Goal: Information Seeking & Learning: Learn about a topic

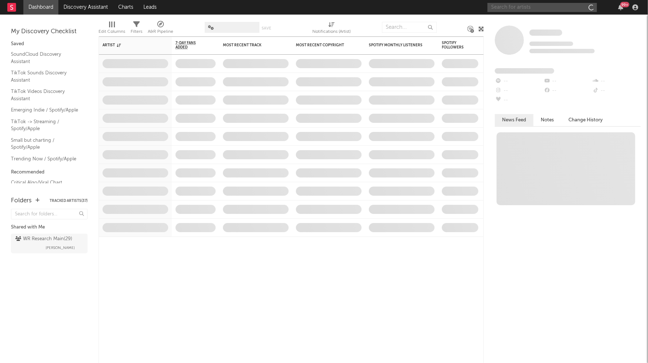
click at [535, 8] on input "text" at bounding box center [541, 7] width 109 height 9
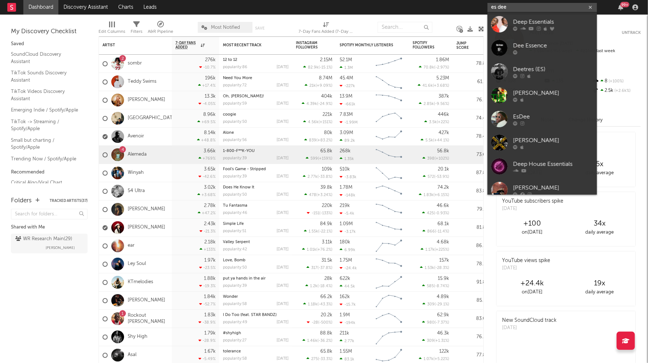
click at [498, 7] on input "es dee" at bounding box center [541, 7] width 109 height 9
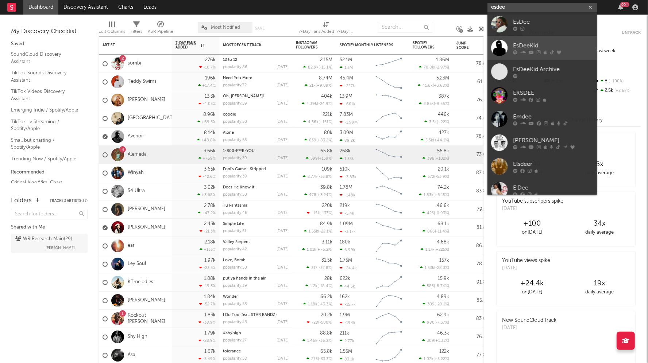
type input "esdee"
click at [528, 43] on div "EsDeeKid" at bounding box center [553, 45] width 80 height 9
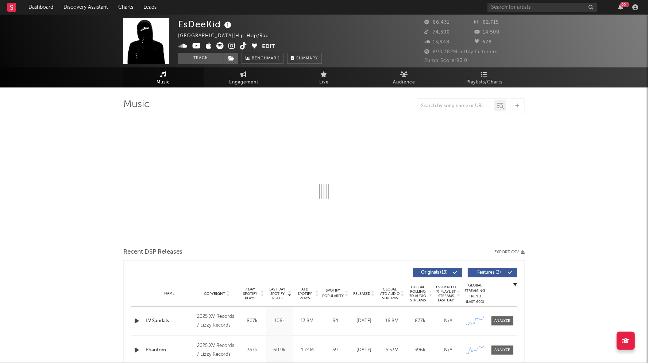
select select "6m"
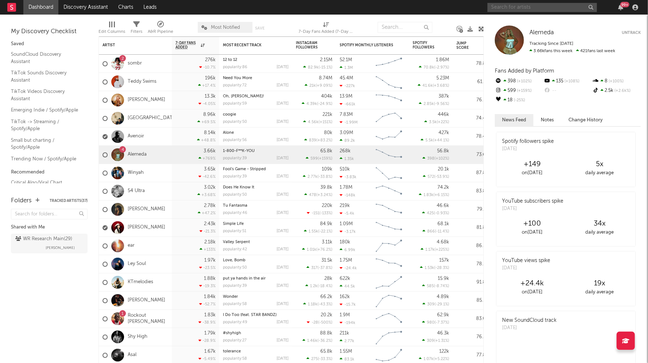
click at [560, 5] on input "text" at bounding box center [541, 7] width 109 height 9
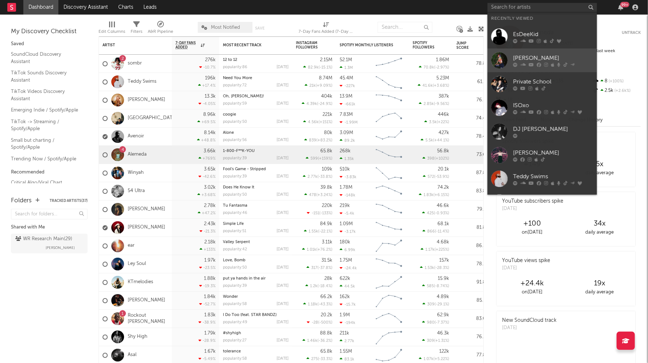
click at [526, 57] on div "[PERSON_NAME]" at bounding box center [553, 58] width 80 height 9
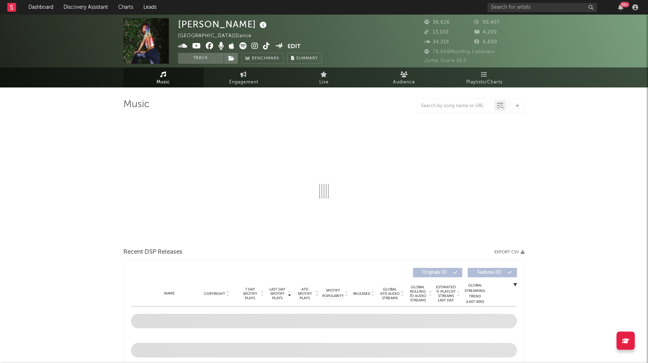
select select "6m"
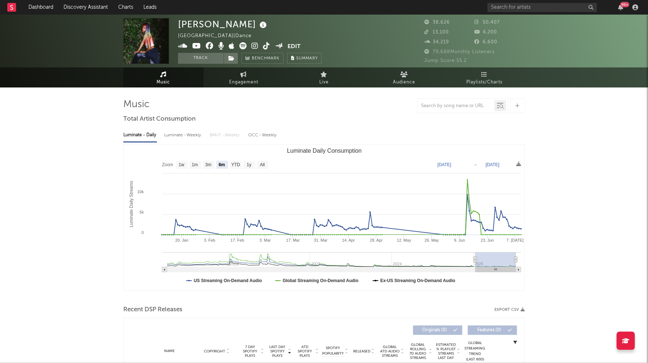
select select "6m"
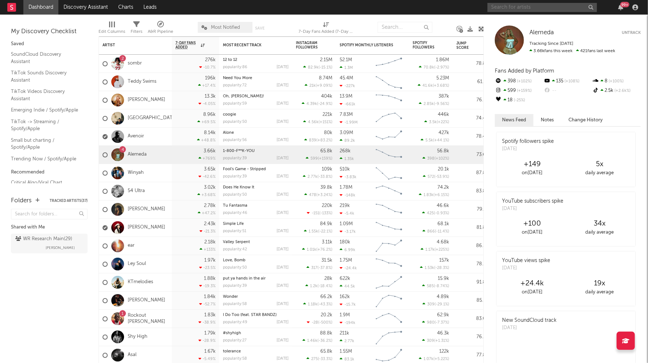
click at [515, 6] on input "text" at bounding box center [541, 7] width 109 height 9
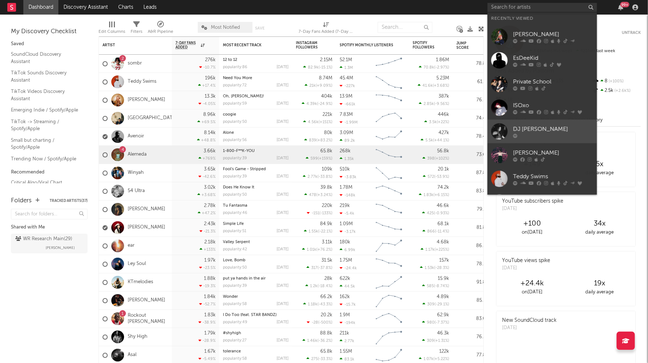
click at [526, 131] on div "DJ [PERSON_NAME]" at bounding box center [553, 129] width 80 height 9
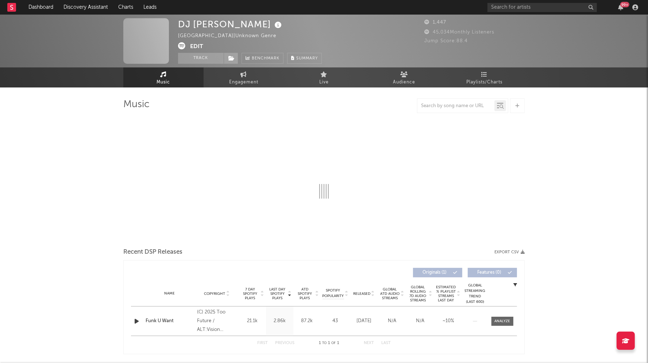
select select "1w"
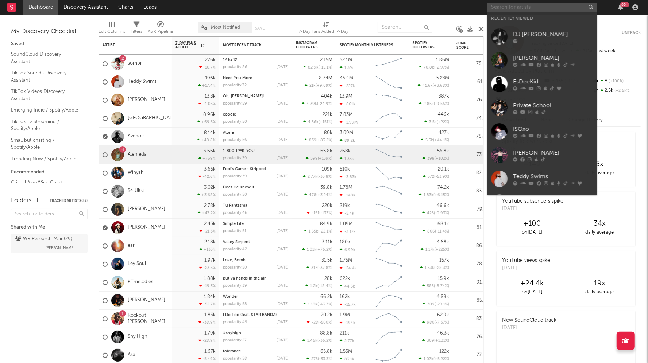
click at [523, 11] on input "text" at bounding box center [541, 7] width 109 height 9
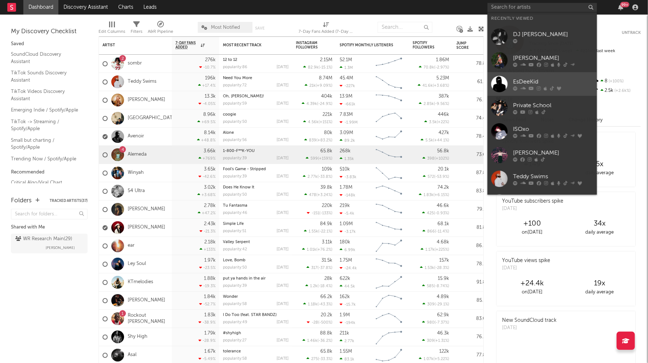
click at [519, 88] on div at bounding box center [553, 88] width 80 height 4
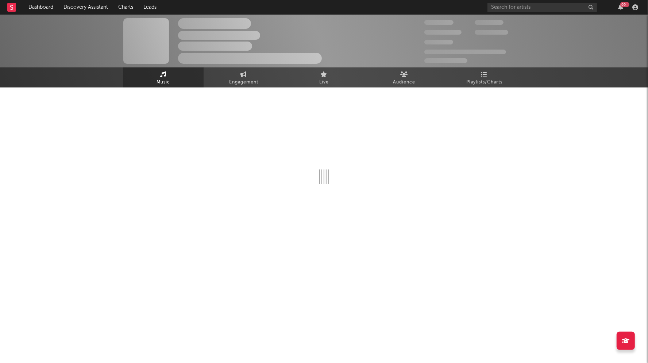
select select "6m"
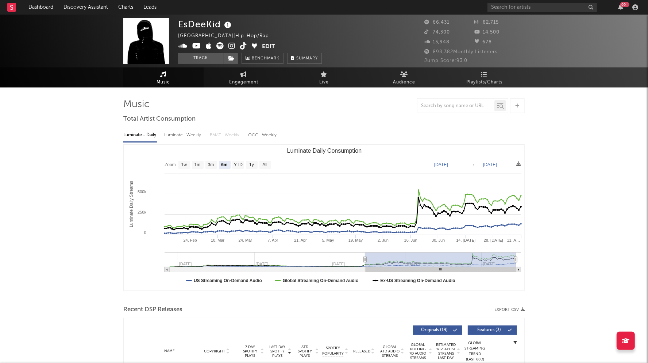
click at [224, 24] on icon at bounding box center [227, 25] width 11 height 10
click at [509, 9] on input "text" at bounding box center [541, 7] width 109 height 9
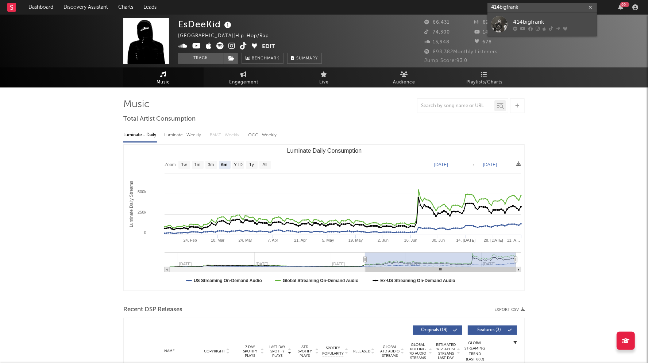
type input "414bigfrank"
click at [505, 24] on div at bounding box center [499, 24] width 16 height 16
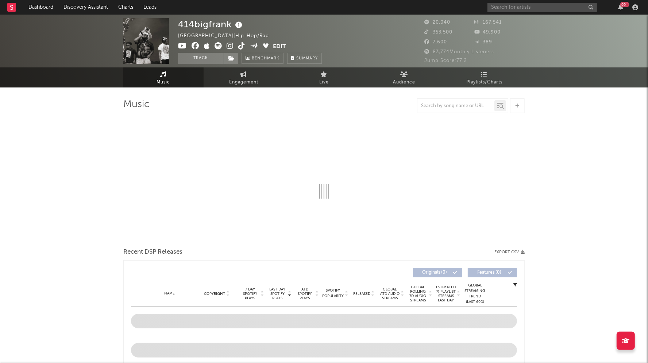
select select "6m"
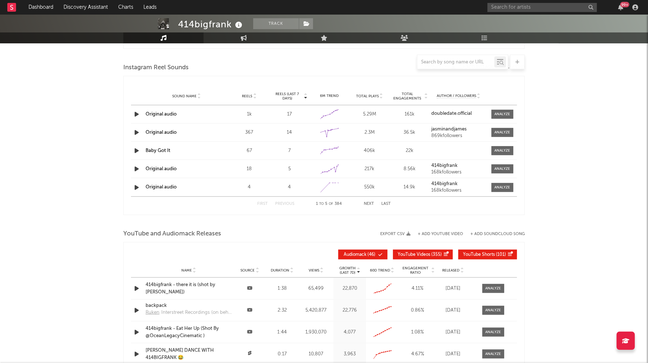
scroll to position [655, 0]
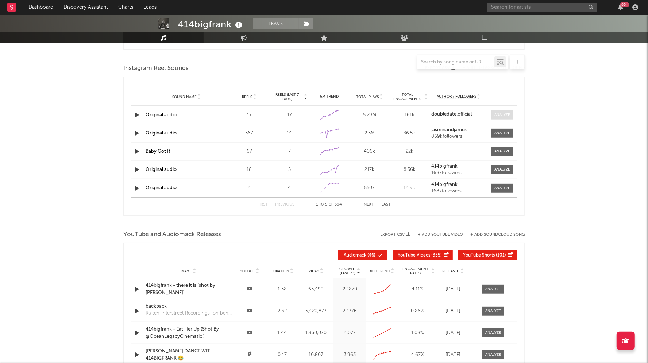
click at [497, 112] on div at bounding box center [502, 114] width 16 height 5
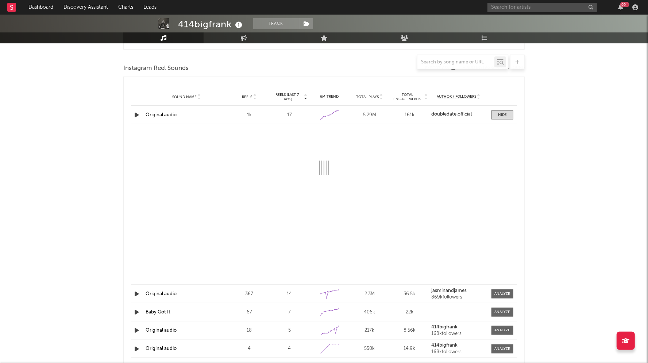
select select "1w"
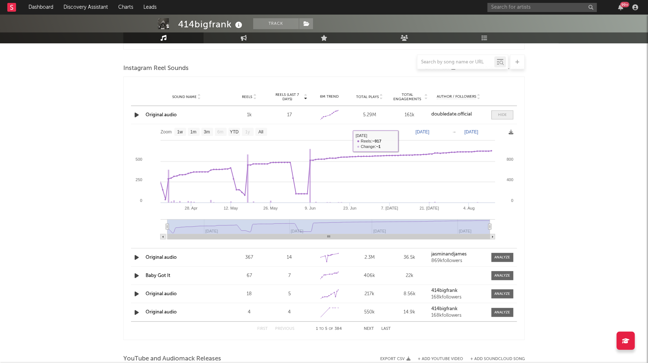
click at [497, 113] on span at bounding box center [502, 114] width 22 height 9
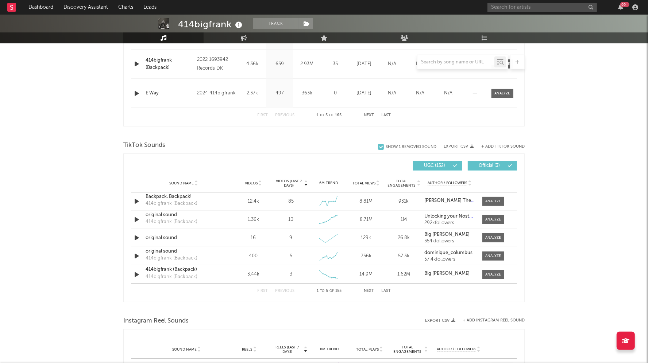
scroll to position [0, 0]
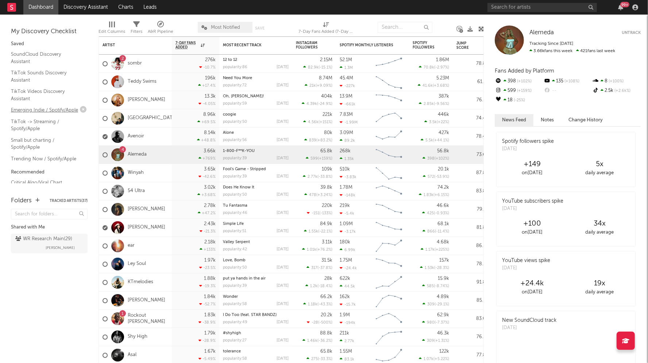
click at [36, 109] on link "Emerging Indie / Spotify/Apple" at bounding box center [45, 110] width 69 height 8
click at [133, 172] on link "Winyah" at bounding box center [136, 173] width 16 height 6
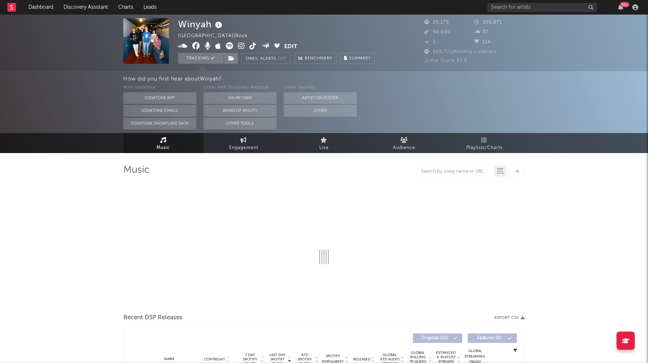
select select "6m"
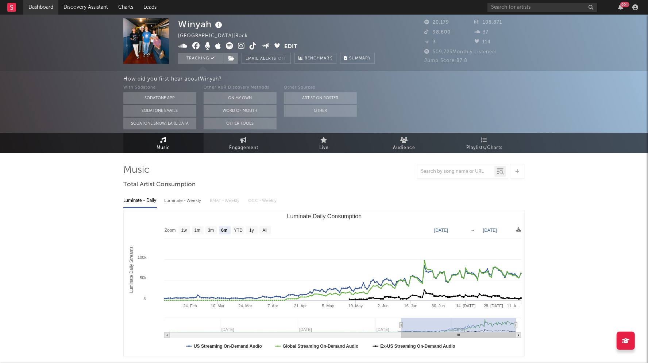
click at [47, 8] on link "Dashboard" at bounding box center [40, 7] width 35 height 15
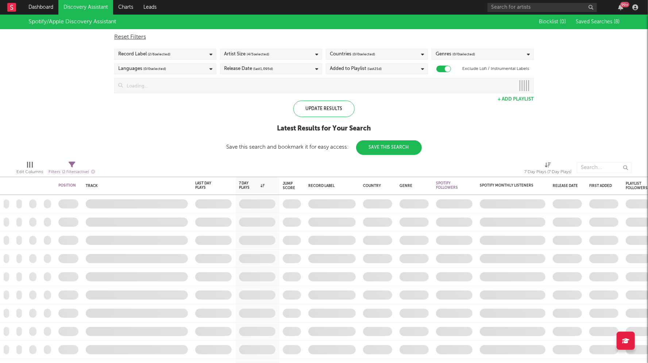
checkbox input "true"
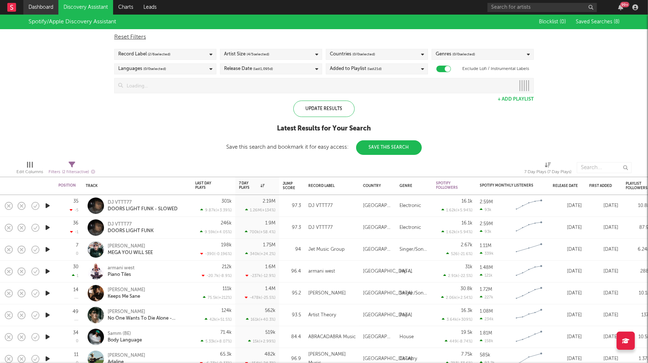
click at [50, 8] on link "Dashboard" at bounding box center [40, 7] width 35 height 15
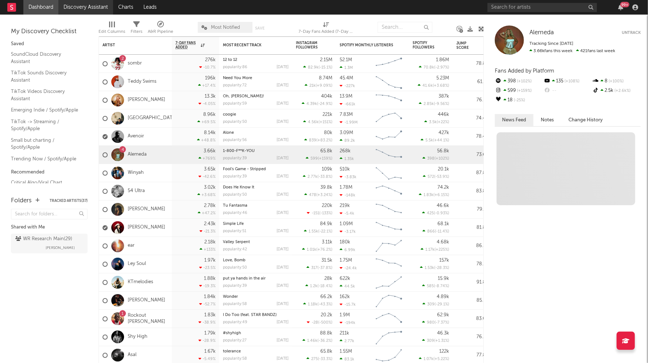
click at [72, 2] on link "Discovery Assistant" at bounding box center [85, 7] width 55 height 15
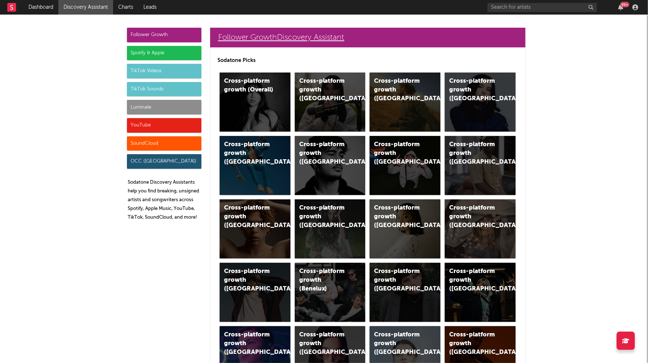
click at [246, 31] on link "Follower Growth Discovery Assistant" at bounding box center [367, 38] width 315 height 20
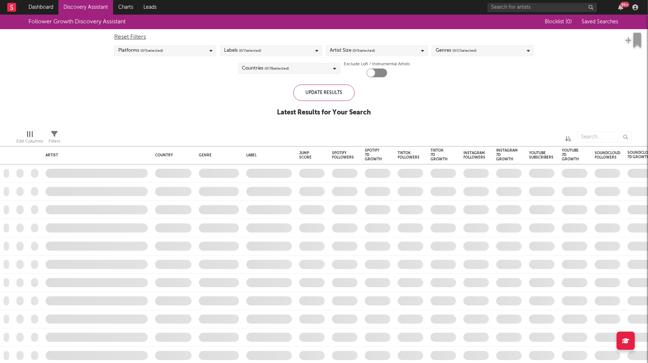
checkbox input "true"
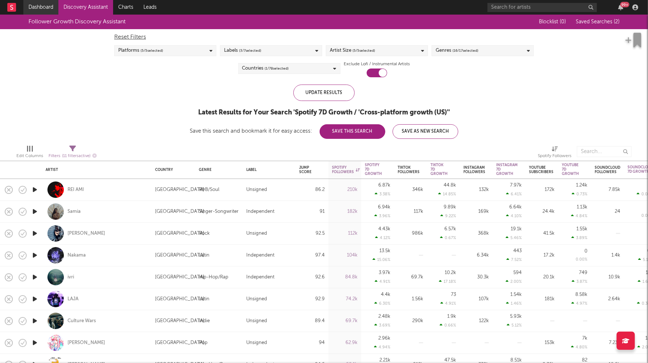
click at [52, 12] on link "Dashboard" at bounding box center [40, 7] width 35 height 15
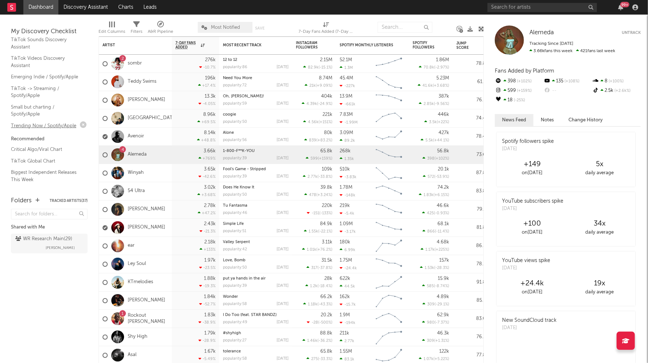
scroll to position [34, 0]
click at [510, 8] on input "text" at bounding box center [541, 7] width 109 height 9
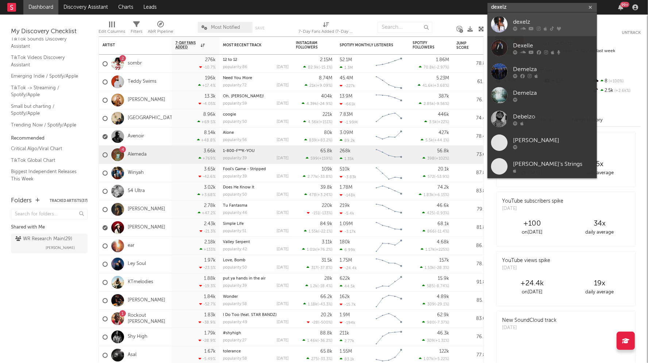
type input "dexelz"
click at [514, 29] on icon at bounding box center [515, 28] width 4 height 4
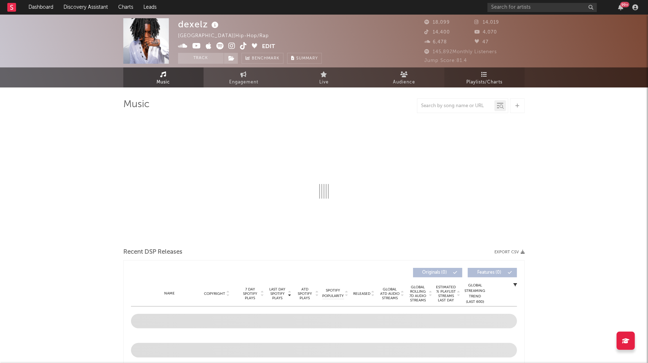
select select "6m"
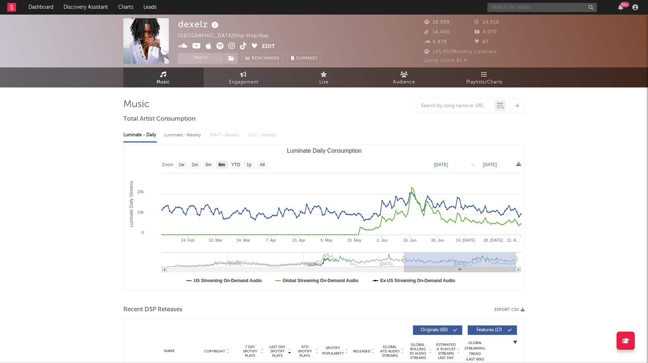
click at [517, 8] on input "text" at bounding box center [541, 7] width 109 height 9
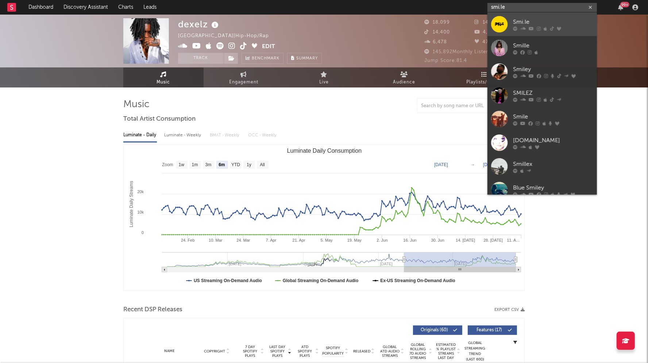
type input "smi.le"
click at [514, 26] on icon at bounding box center [515, 28] width 4 height 4
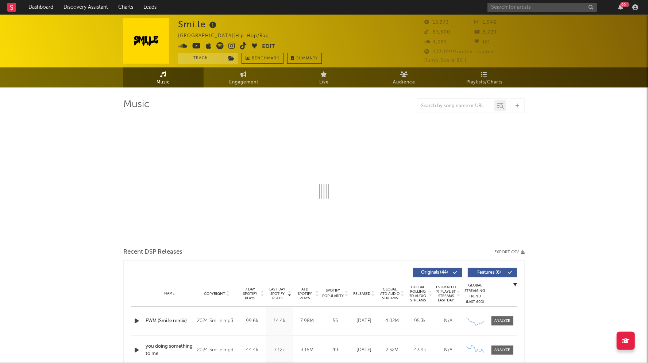
select select "6m"
